Goal: Obtain resource: Obtain resource

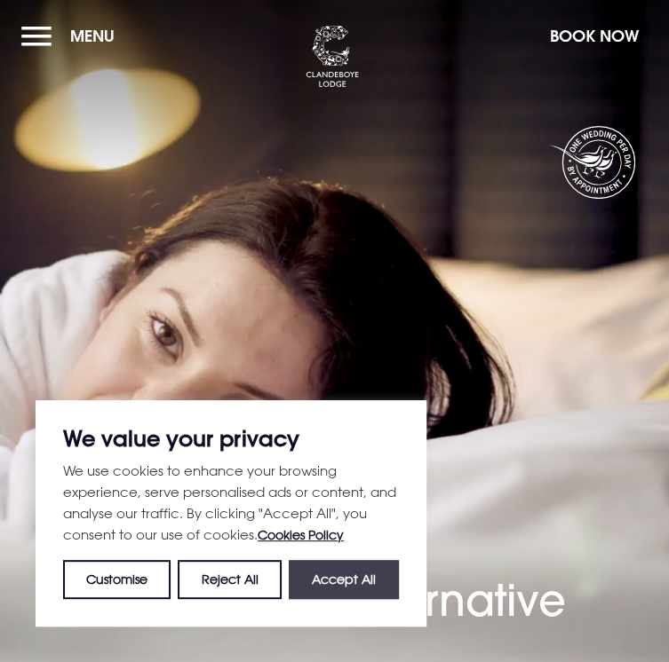
click at [323, 578] on button "Accept All" at bounding box center [344, 579] width 110 height 39
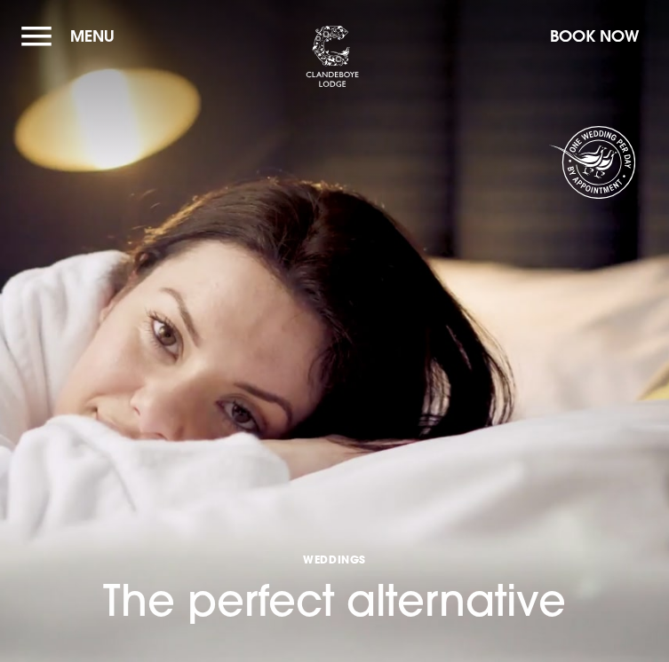
checkbox input "true"
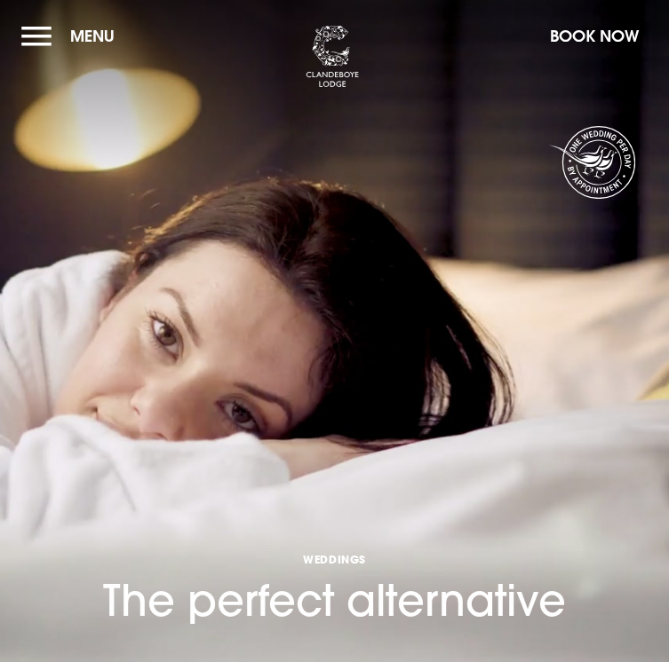
click at [38, 47] on button "Menu" at bounding box center [72, 36] width 102 height 38
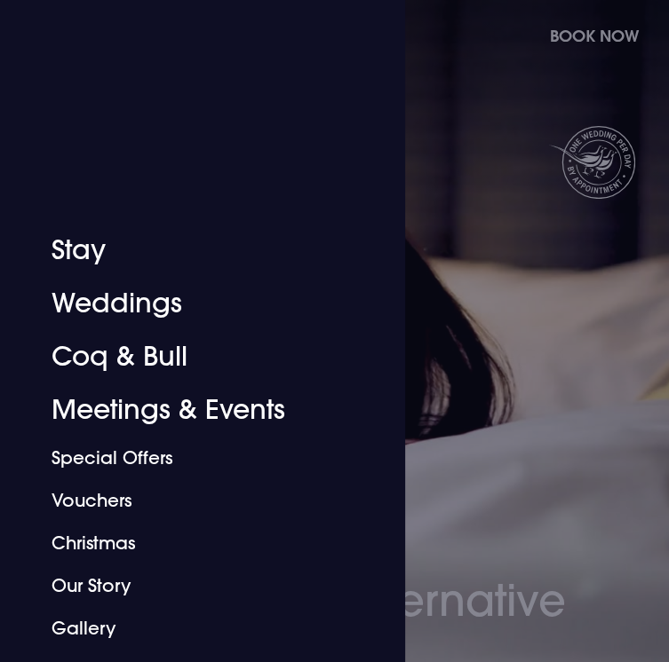
scroll to position [203, 0]
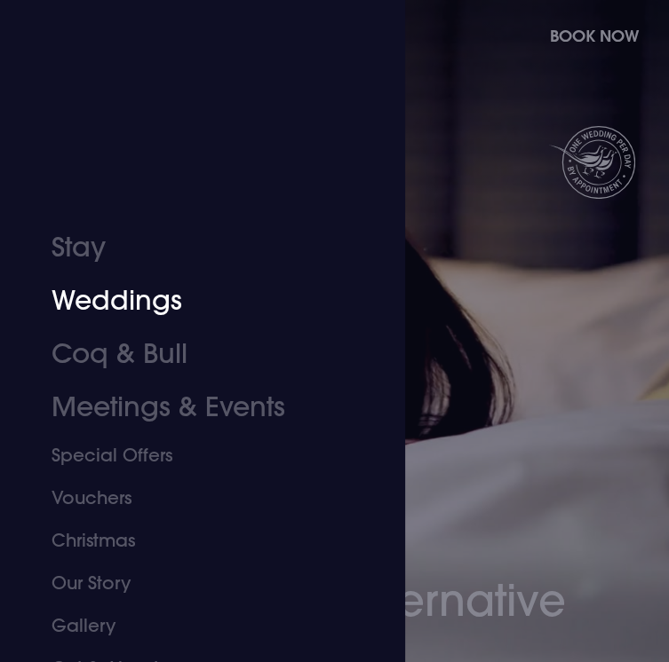
click at [108, 302] on link "Weddings" at bounding box center [192, 300] width 281 height 53
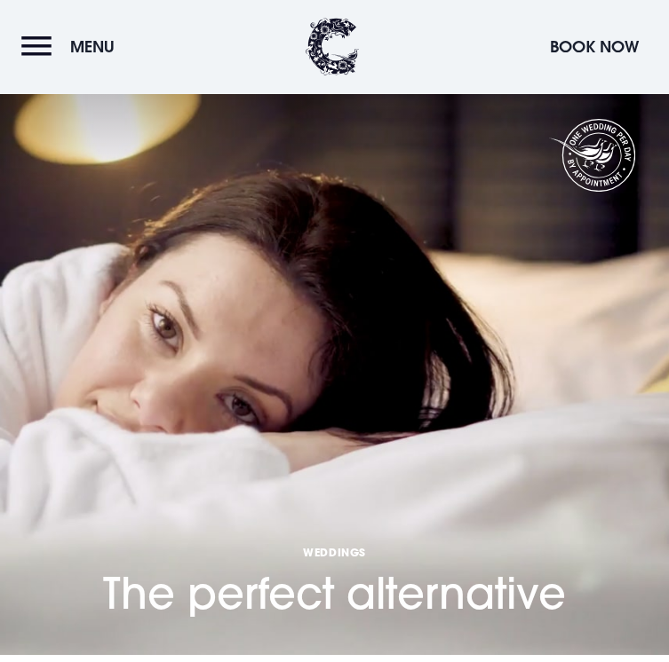
scroll to position [441, 0]
